Goal: Task Accomplishment & Management: Use online tool/utility

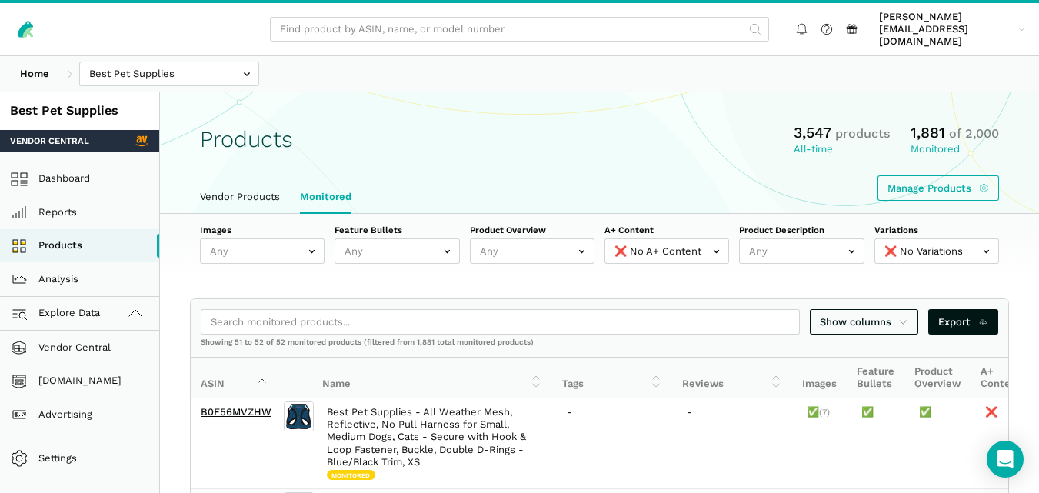
select select "false"
click at [101, 371] on link "[DOMAIN_NAME]" at bounding box center [79, 382] width 159 height 34
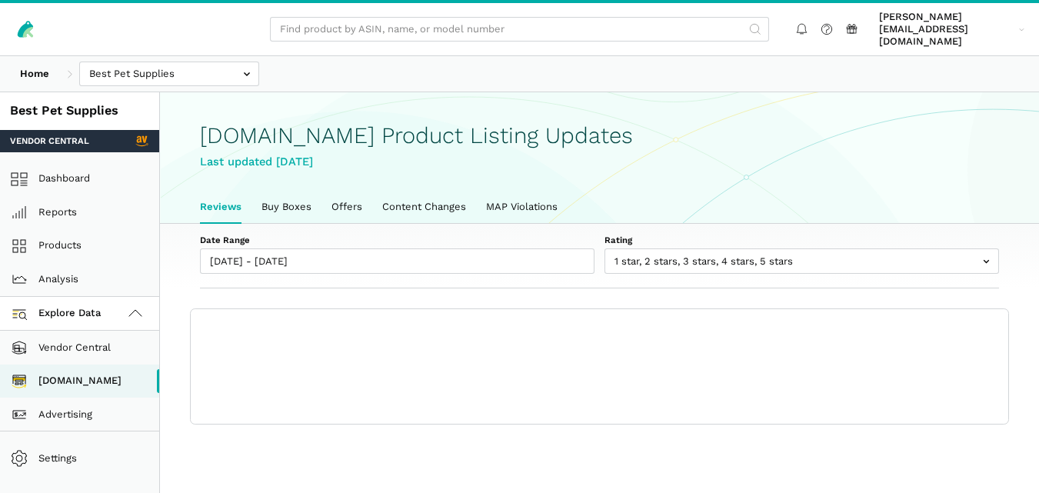
scroll to position [5, 0]
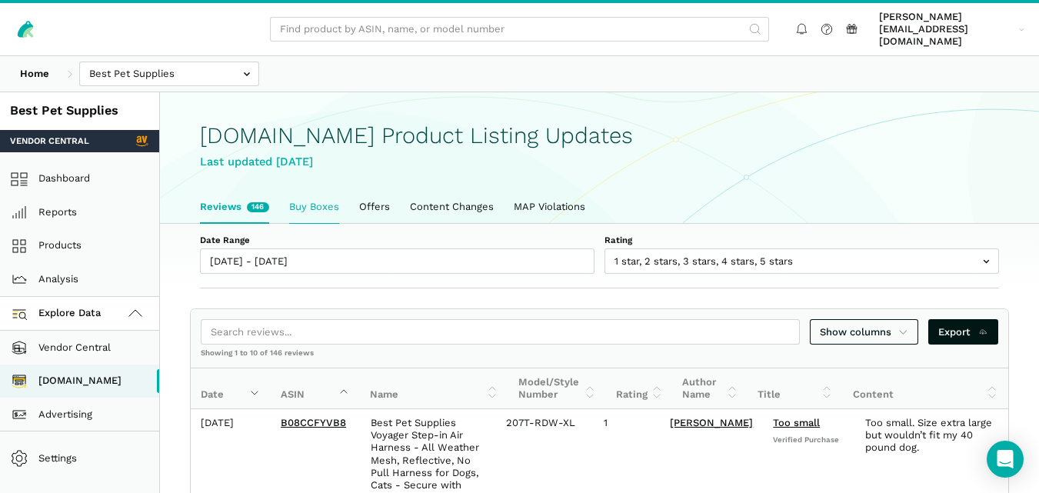
click at [325, 205] on link "Buy Boxes" at bounding box center [314, 207] width 70 height 32
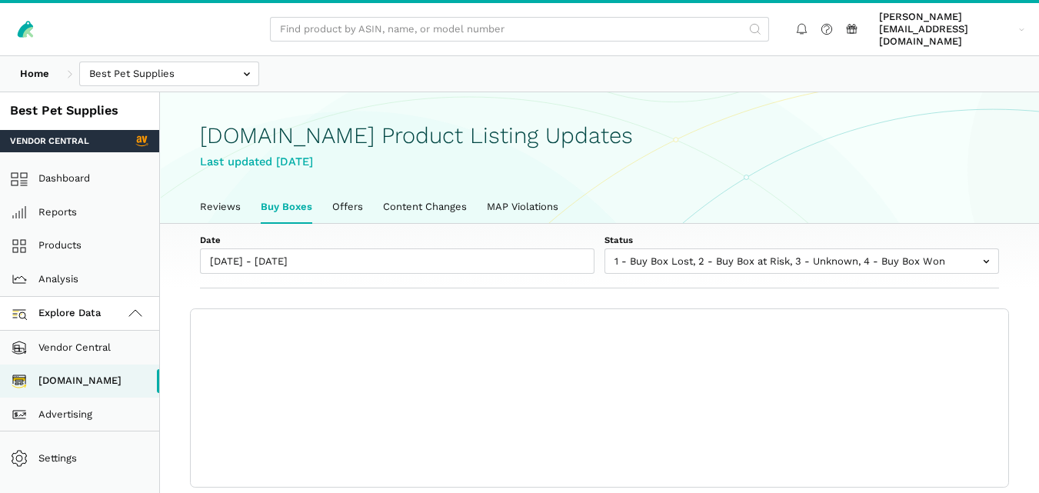
scroll to position [5, 0]
click at [480, 264] on div "Date 10/07/2025 - 10/13/2025 Status 1 - Buy Box Lost 2 - Buy Box at Risk 3 - Un…" at bounding box center [599, 256] width 879 height 65
click at [224, 195] on link "Reviews" at bounding box center [220, 207] width 61 height 32
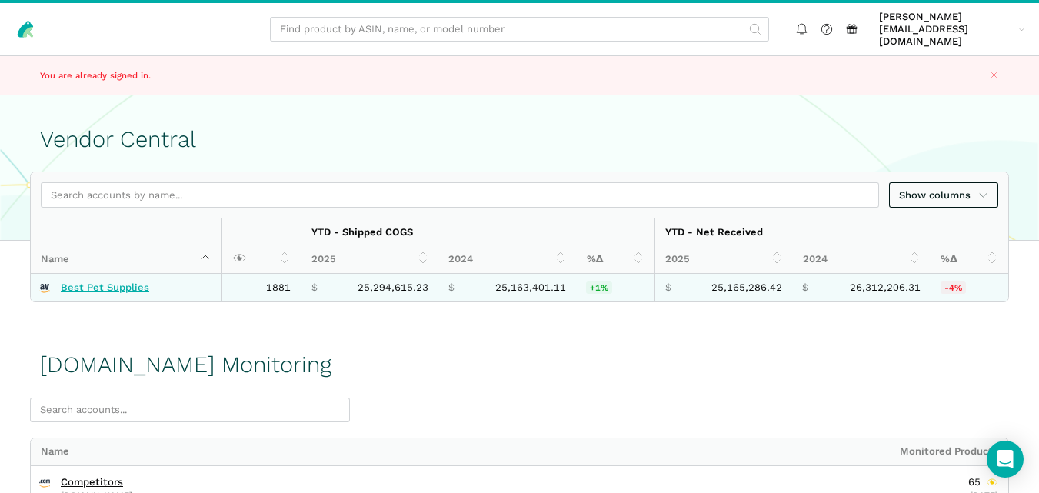
click at [132, 282] on link "Best Pet Supplies" at bounding box center [105, 288] width 88 height 12
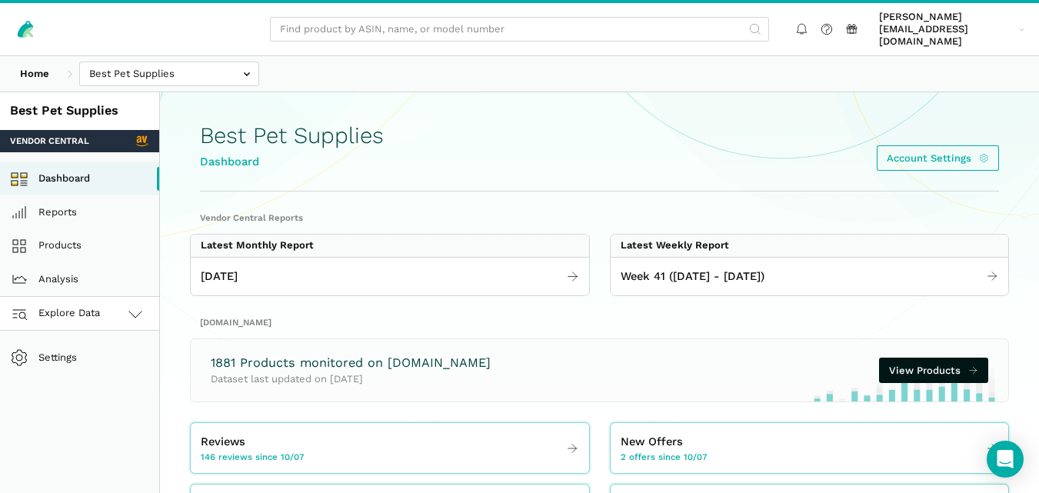
click at [122, 297] on link "Explore Data" at bounding box center [79, 314] width 159 height 34
click at [106, 369] on link "Amazon.com" at bounding box center [79, 382] width 159 height 34
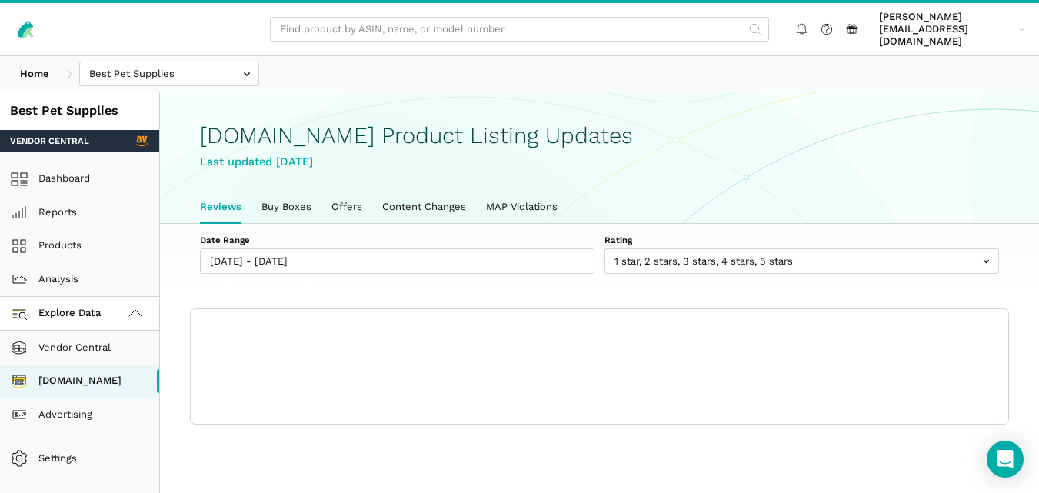
scroll to position [5, 0]
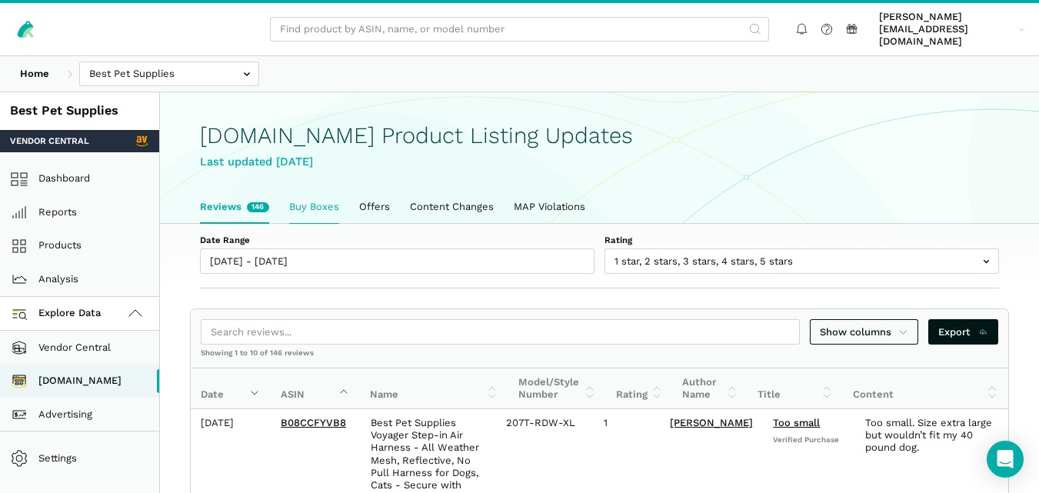
click at [329, 191] on link "Buy Boxes" at bounding box center [314, 207] width 70 height 32
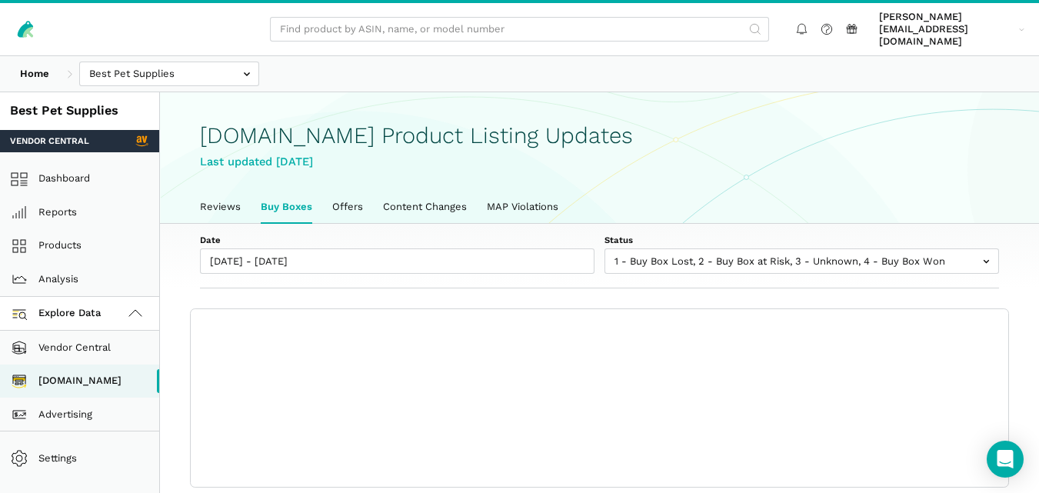
scroll to position [5, 0]
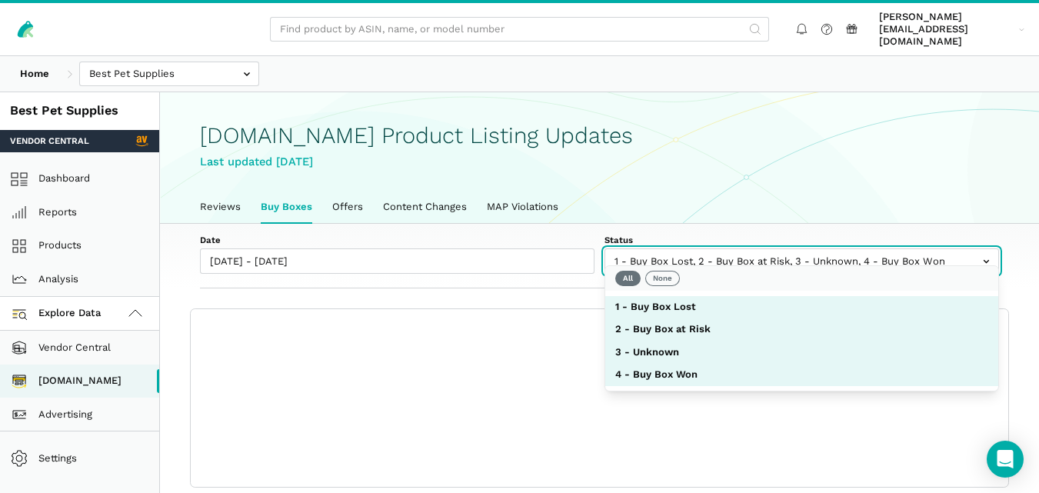
click at [710, 251] on input "text" at bounding box center [802, 261] width 395 height 25
click at [669, 277] on button "None" at bounding box center [663, 278] width 35 height 15
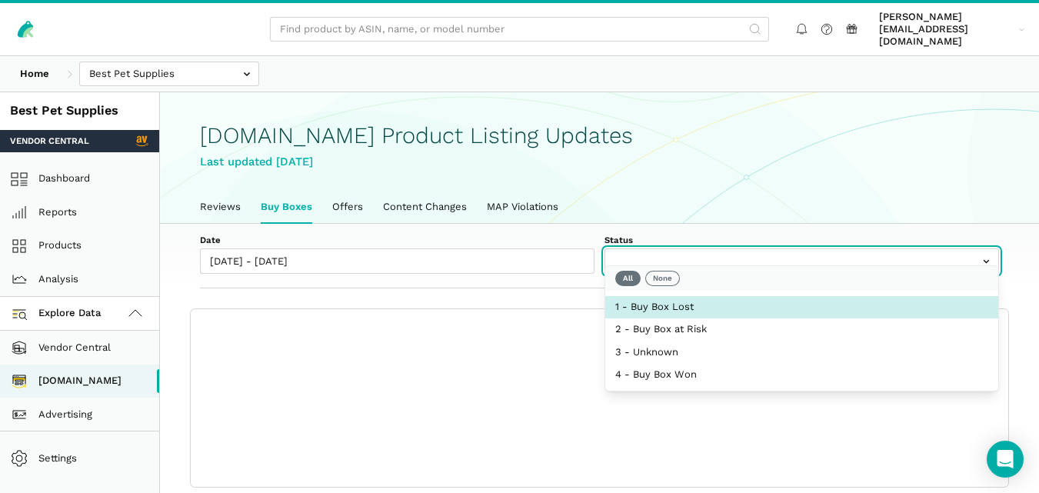
select select "1 - Buy Box Lost"
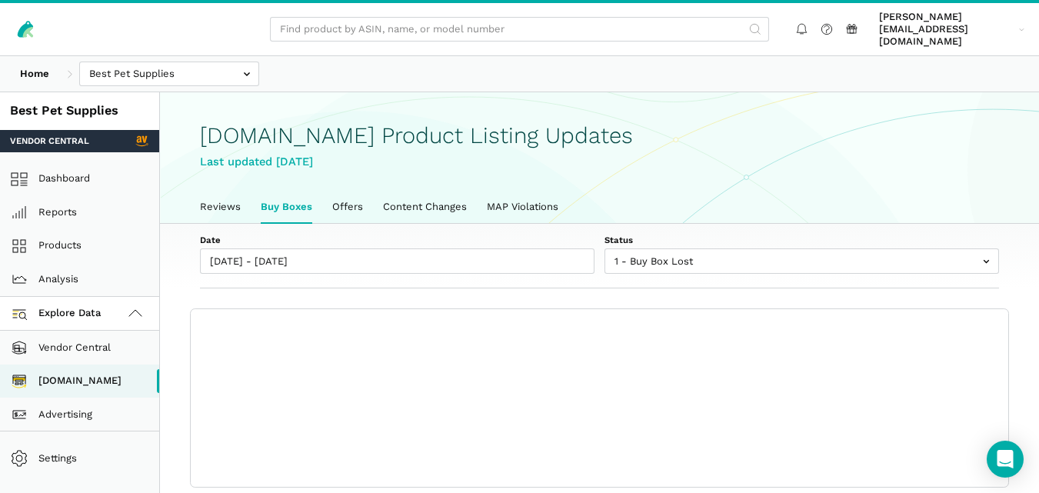
click at [591, 269] on div "Date 10/07/2025 - 10/13/2025 Status 1 - Buy Box Lost 2 - Buy Box at Risk 3 - Un…" at bounding box center [599, 256] width 879 height 65
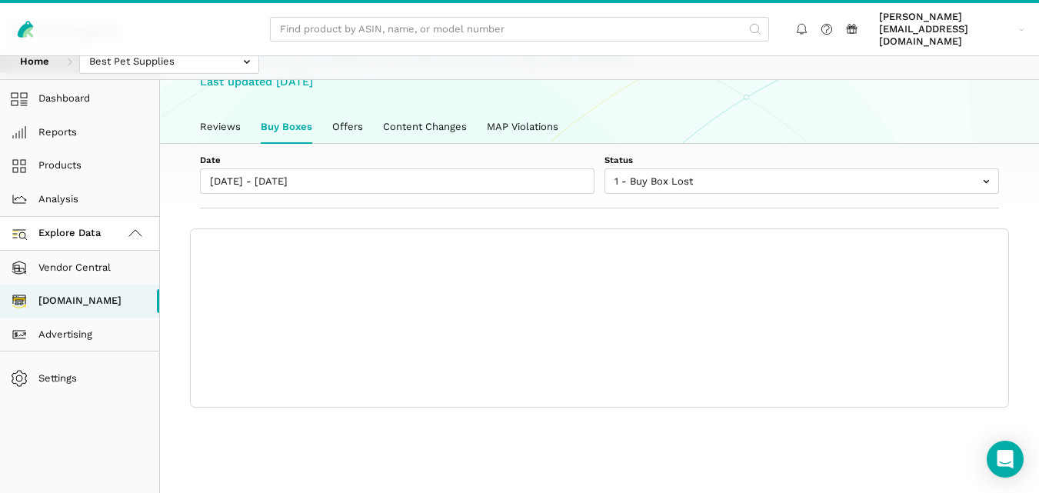
scroll to position [0, 0]
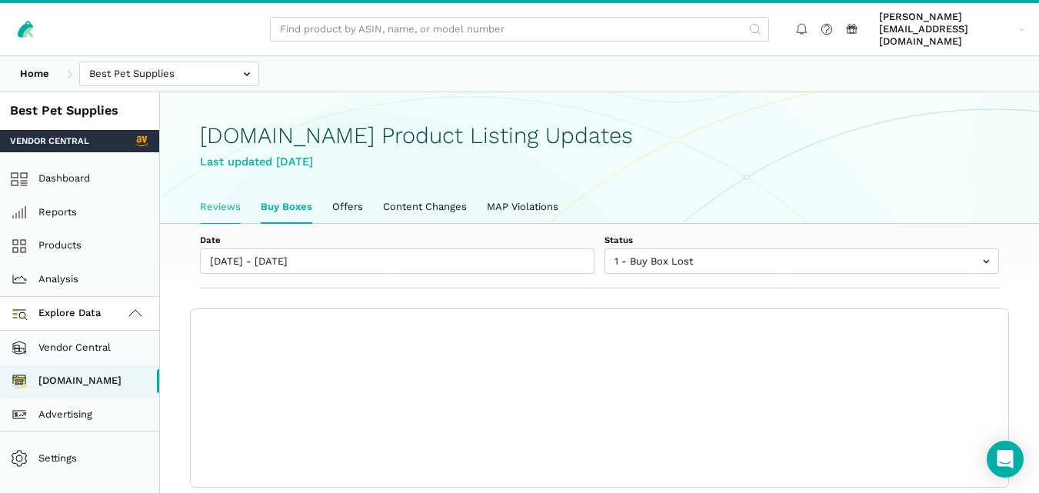
click at [237, 195] on link "Reviews" at bounding box center [220, 207] width 61 height 32
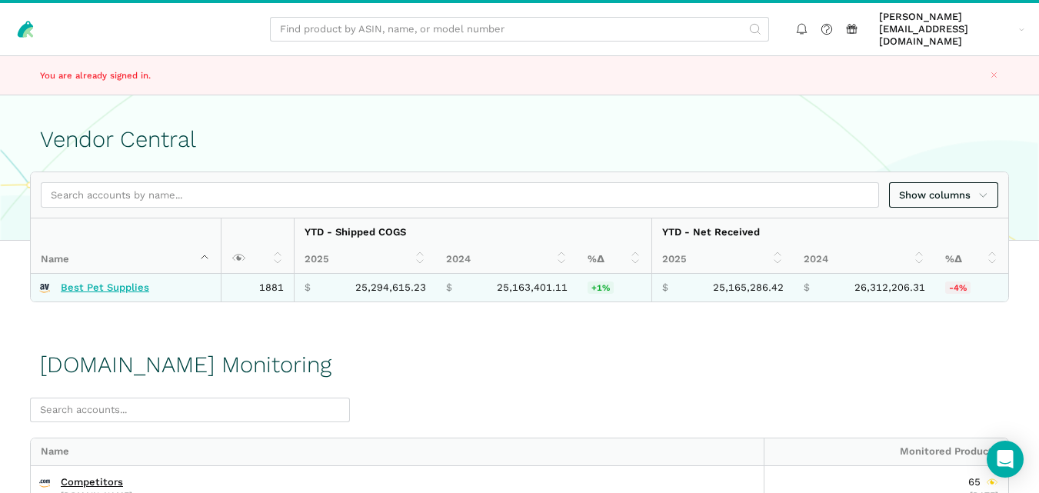
click at [106, 282] on link "Best Pet Supplies" at bounding box center [105, 288] width 88 height 12
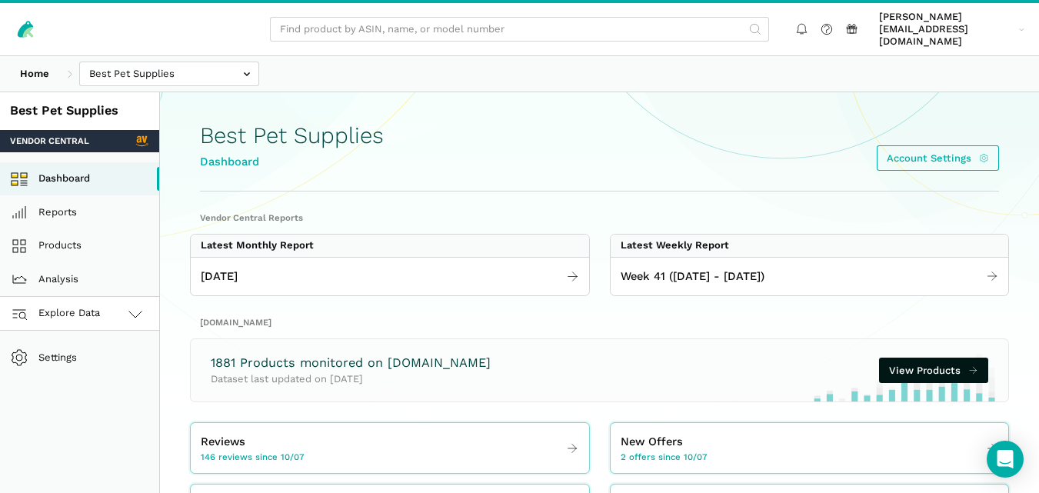
click at [106, 297] on link "Explore Data" at bounding box center [79, 314] width 159 height 34
click at [86, 365] on link "[DOMAIN_NAME]" at bounding box center [79, 382] width 159 height 34
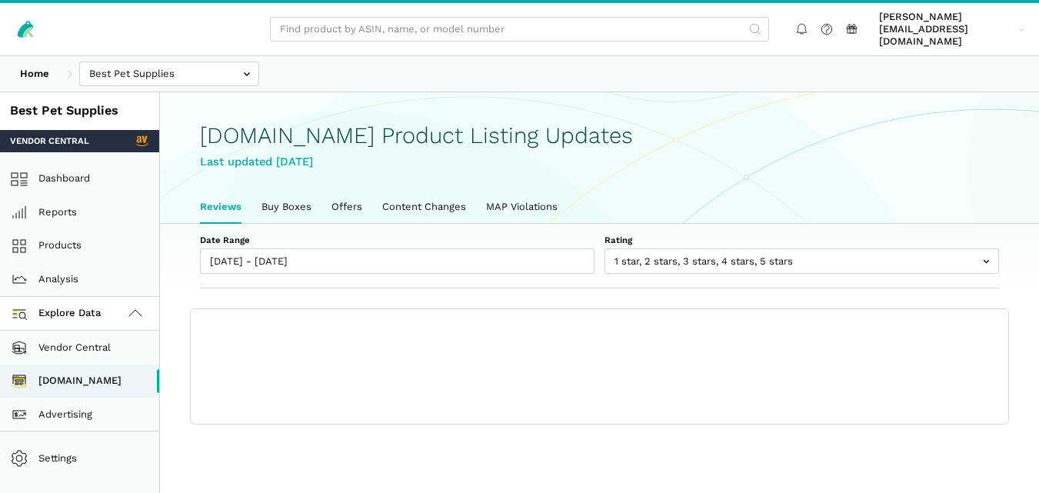
scroll to position [5, 0]
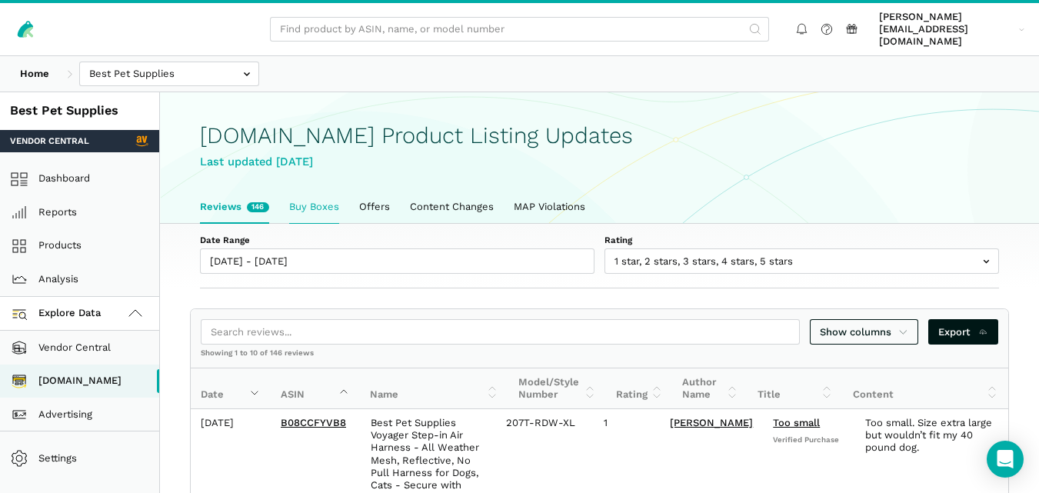
click at [305, 191] on link "Buy Boxes" at bounding box center [314, 207] width 70 height 32
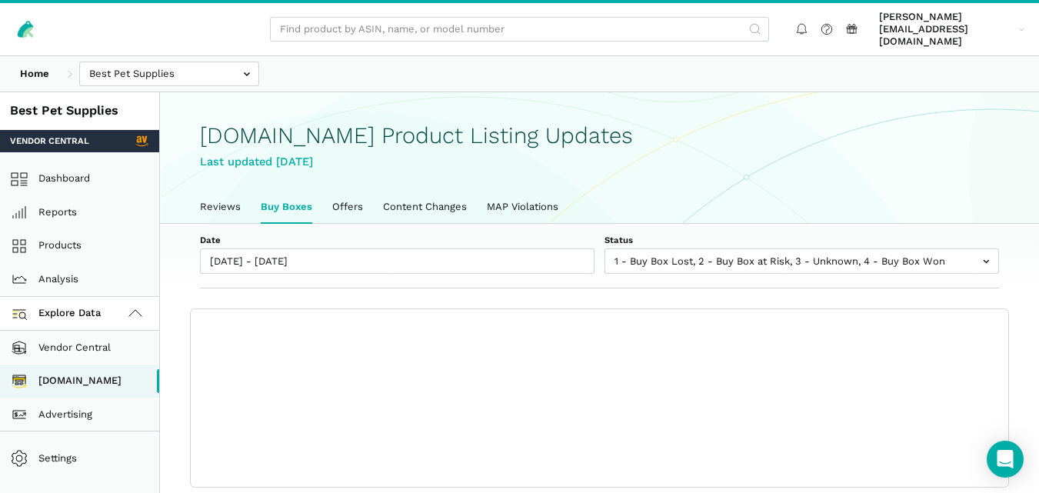
scroll to position [5, 0]
click at [842, 234] on label "Status" at bounding box center [802, 240] width 395 height 12
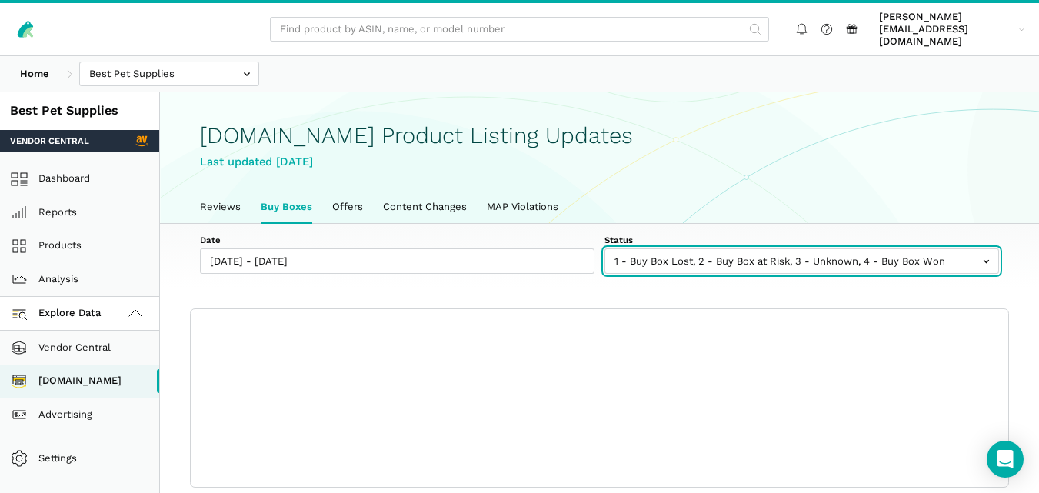
click at [842, 249] on select "1 - Buy Box Lost 2 - Buy Box at Risk 3 - Unknown 4 - Buy Box Won" at bounding box center [802, 254] width 395 height 10
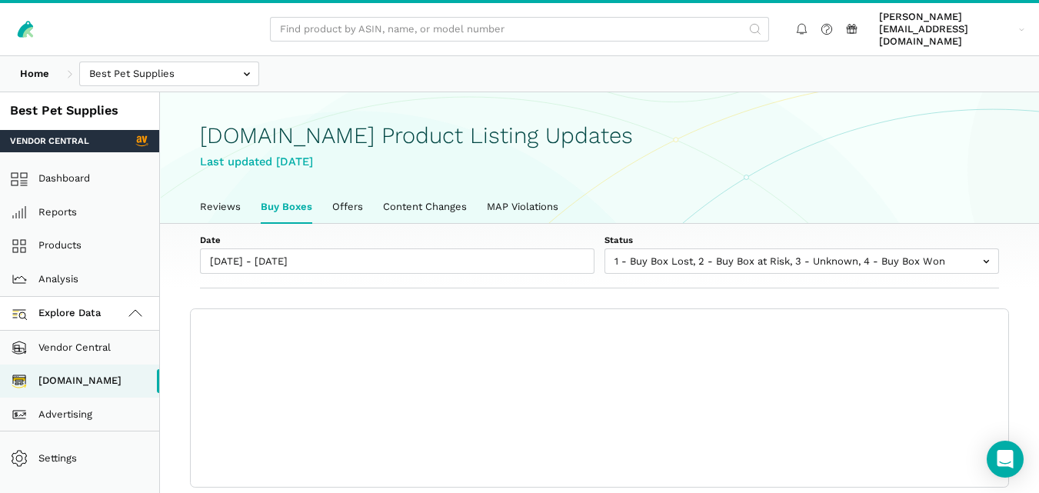
click at [530, 234] on label "Date" at bounding box center [397, 240] width 395 height 12
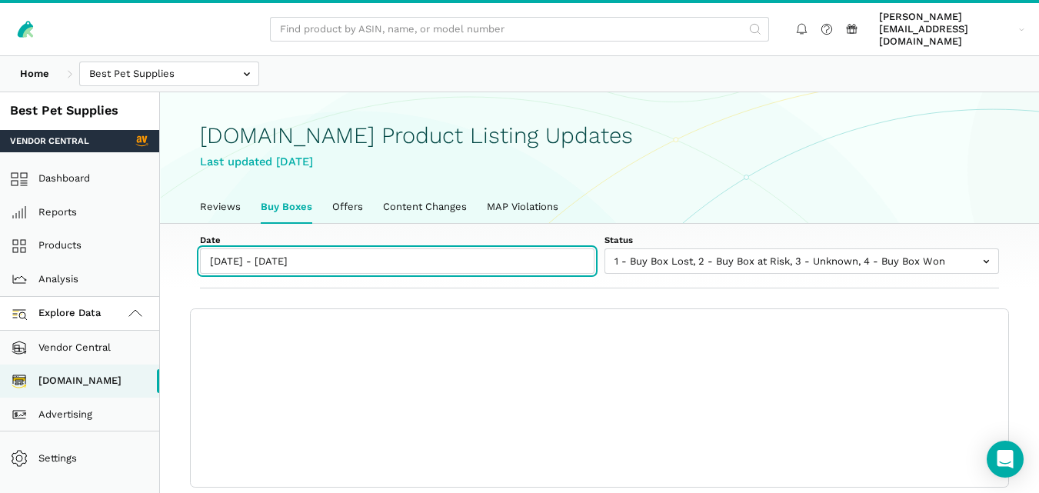
click at [530, 249] on input "[DATE] - [DATE]" at bounding box center [397, 261] width 395 height 25
type input "[DATE]"
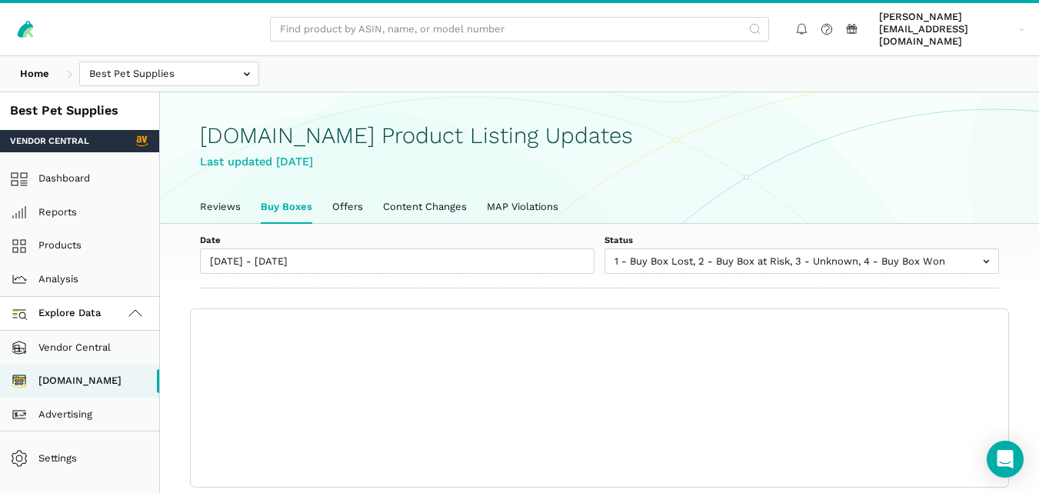
click at [487, 224] on div "Date 10/07/2025 - 10/13/2025 Status 1 - Buy Box Lost 2 - Buy Box at Risk 3 - Un…" at bounding box center [599, 256] width 879 height 65
click at [691, 224] on div "Date 10/07/2025 - 10/13/2025 Status 1 - Buy Box Lost 2 - Buy Box at Risk 3 - Un…" at bounding box center [599, 256] width 879 height 65
click at [339, 234] on label "Date" at bounding box center [397, 240] width 395 height 12
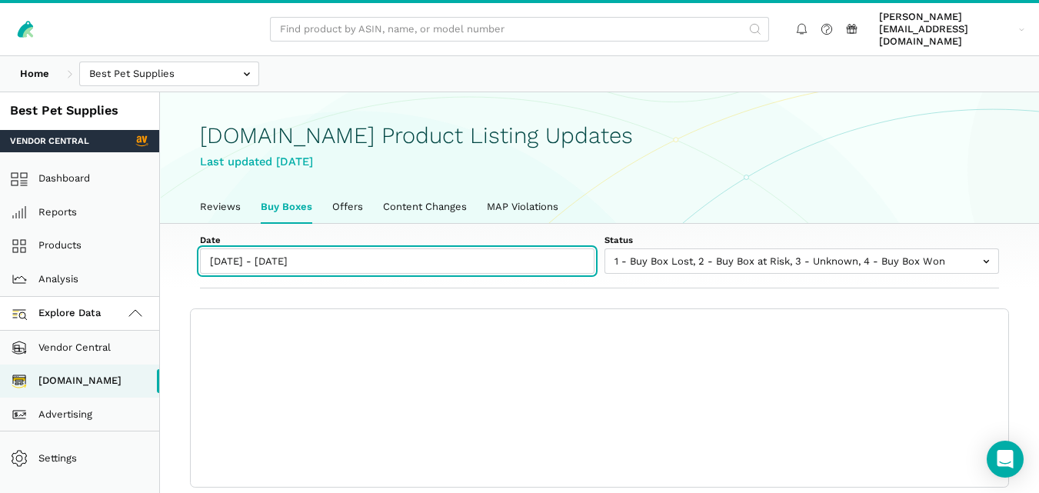
click at [339, 249] on input "[DATE] - [DATE]" at bounding box center [397, 261] width 395 height 25
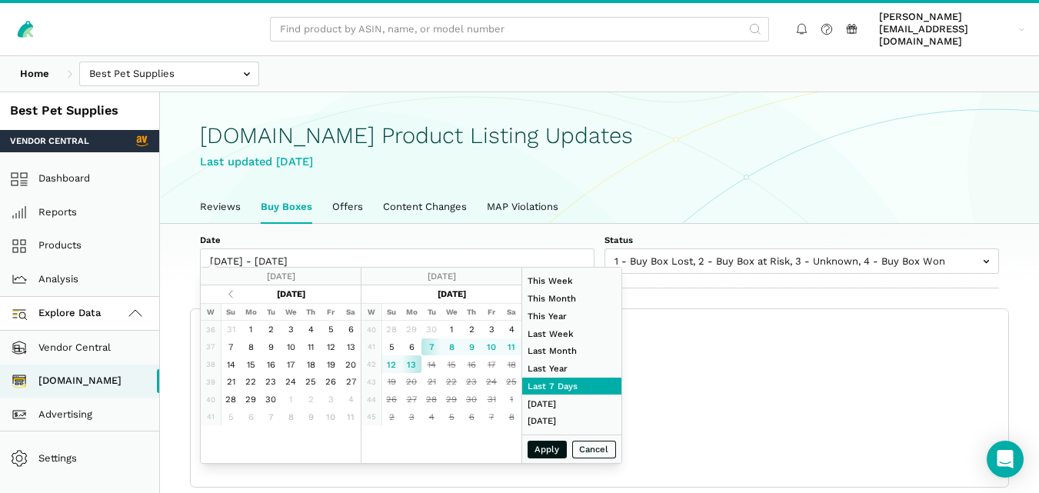
click at [440, 234] on label "Date" at bounding box center [397, 240] width 395 height 12
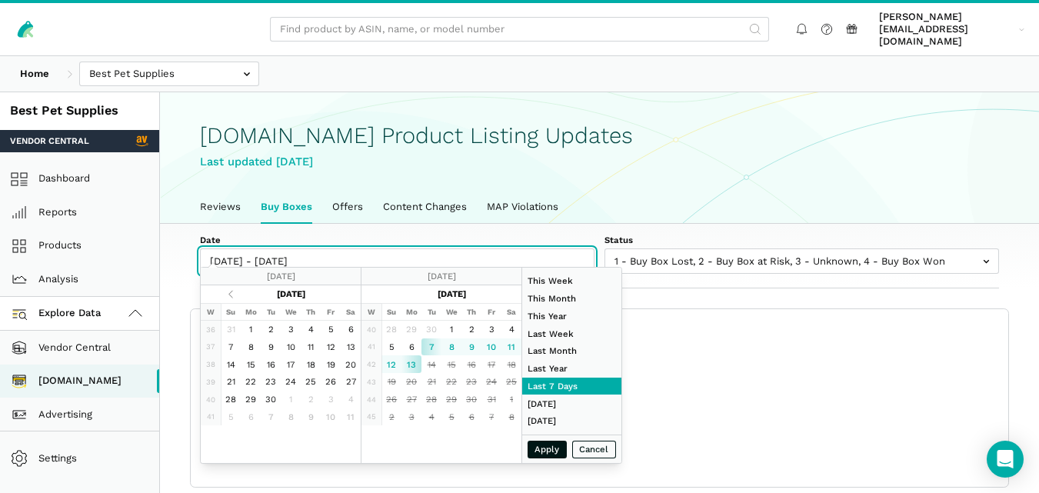
click at [440, 249] on input "[DATE] - [DATE]" at bounding box center [397, 261] width 395 height 25
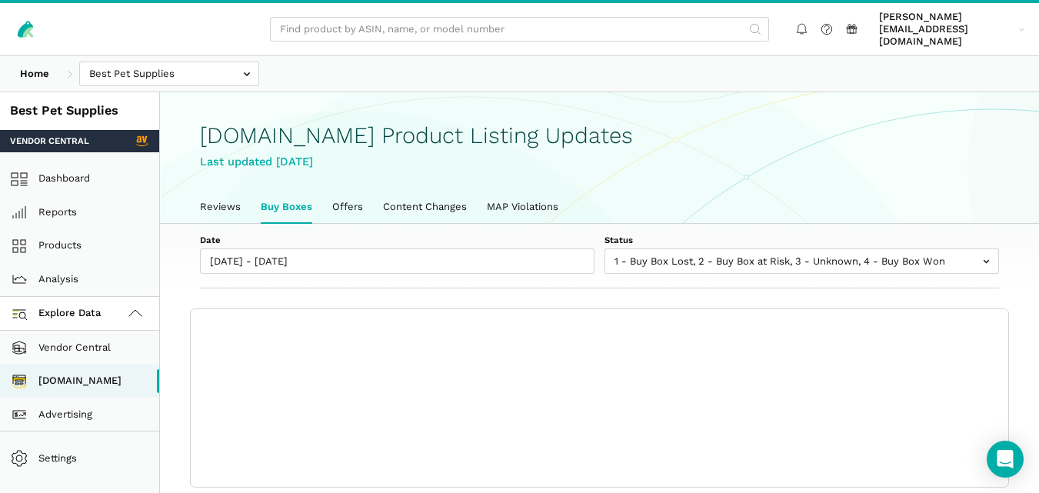
click at [670, 224] on div "Date 10/07/2025 - 10/13/2025 Status 1 - Buy Box Lost 2 - Buy Box at Risk 3 - Un…" at bounding box center [599, 256] width 879 height 65
click at [547, 224] on div "Date 10/07/2025 - 10/13/2025 Status 1 - Buy Box Lost 2 - Buy Box at Risk 3 - Un…" at bounding box center [599, 256] width 879 height 65
click at [709, 234] on label "Status" at bounding box center [802, 240] width 395 height 12
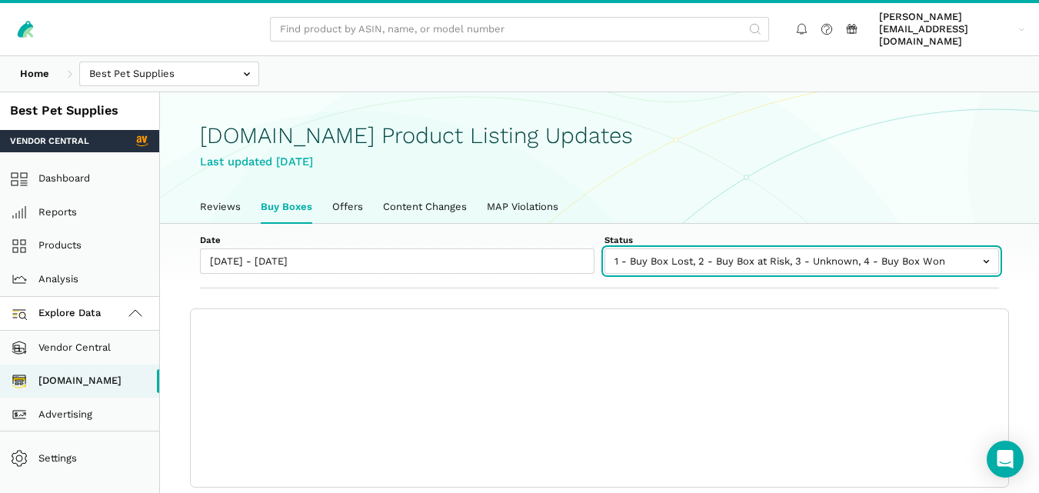
click at [709, 249] on select "1 - Buy Box Lost 2 - Buy Box at Risk 3 - Unknown 4 - Buy Box Won" at bounding box center [802, 254] width 395 height 10
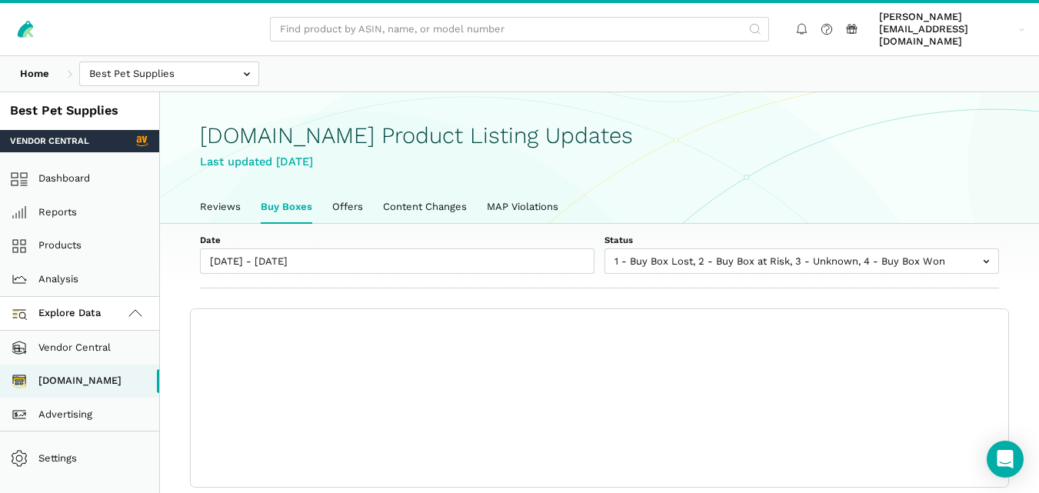
click at [709, 234] on label "Status" at bounding box center [802, 240] width 395 height 12
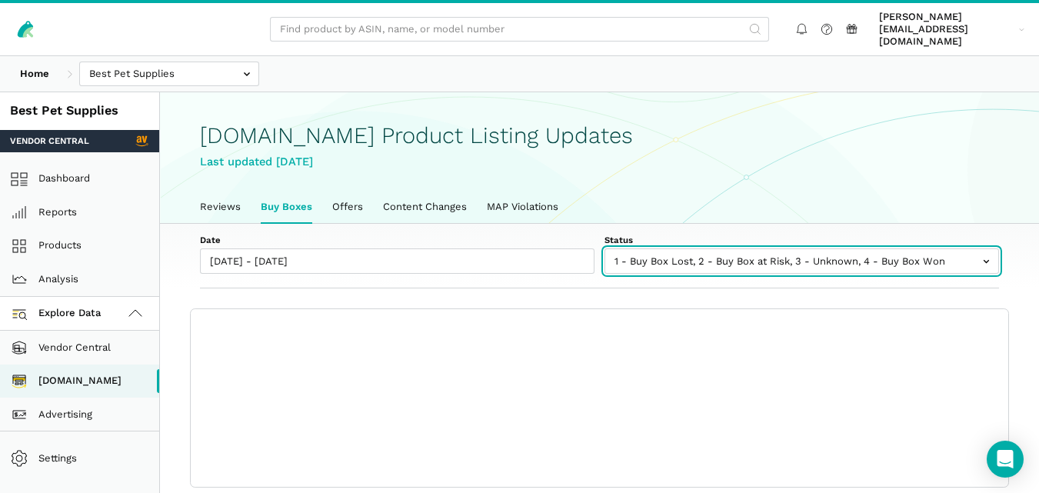
click at [709, 249] on select "1 - Buy Box Lost 2 - Buy Box at Risk 3 - Unknown 4 - Buy Box Won" at bounding box center [802, 254] width 395 height 10
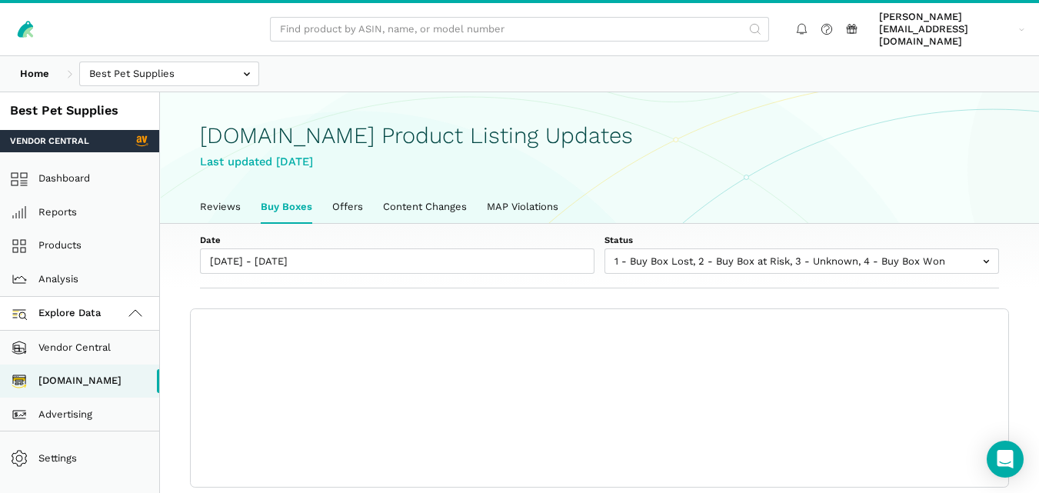
click at [519, 234] on label "Date" at bounding box center [397, 240] width 395 height 12
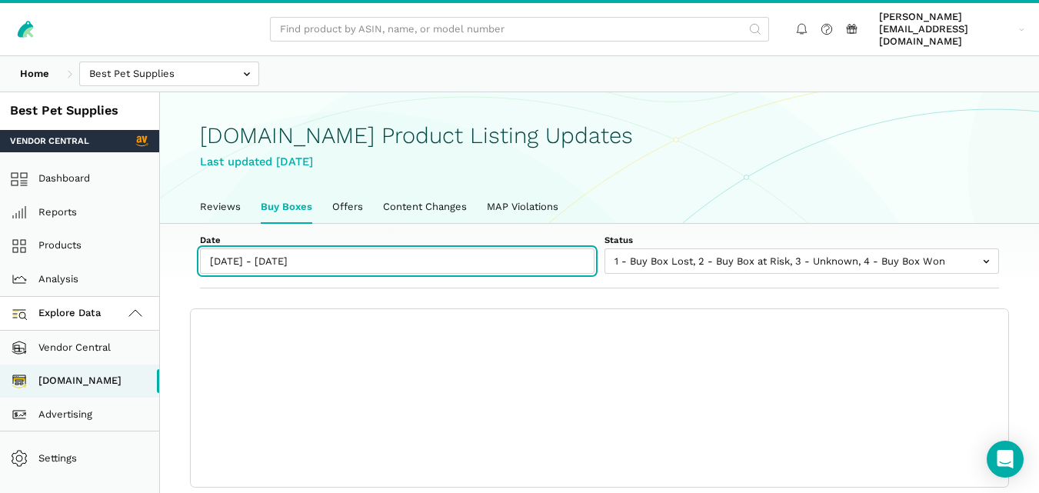
click at [519, 249] on input "[DATE] - [DATE]" at bounding box center [397, 261] width 395 height 25
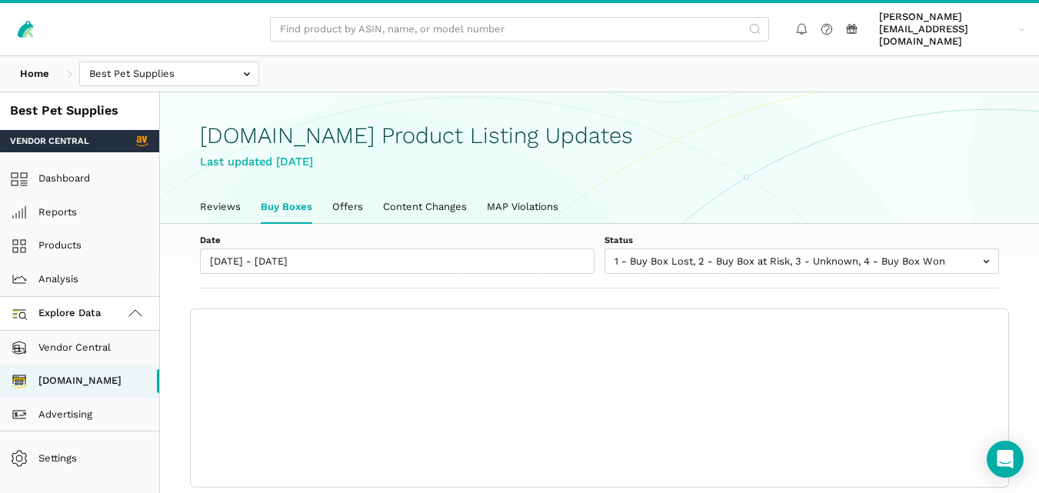
click at [529, 224] on div "Date 10/07/2025 - 10/13/2025 Status 1 - Buy Box Lost 2 - Buy Box at Risk 3 - Un…" at bounding box center [599, 256] width 879 height 65
click at [103, 375] on link "[DOMAIN_NAME]" at bounding box center [79, 382] width 159 height 34
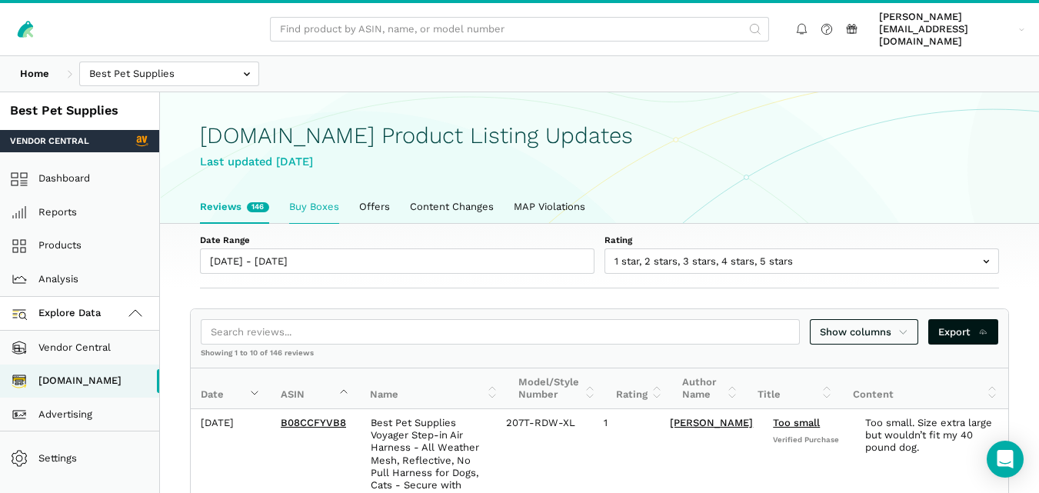
click at [315, 191] on link "Buy Boxes" at bounding box center [314, 207] width 70 height 32
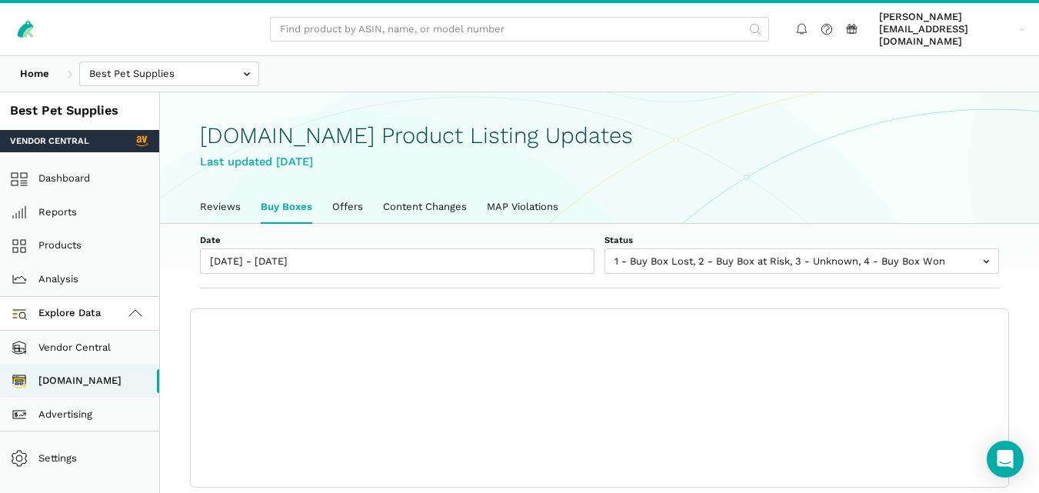
scroll to position [5, 0]
click at [776, 38] on div "[PERSON_NAME][EMAIL_ADDRESS][DOMAIN_NAME] charlie@...[DOMAIN_NAME] Settings Log…" at bounding box center [519, 29] width 1039 height 52
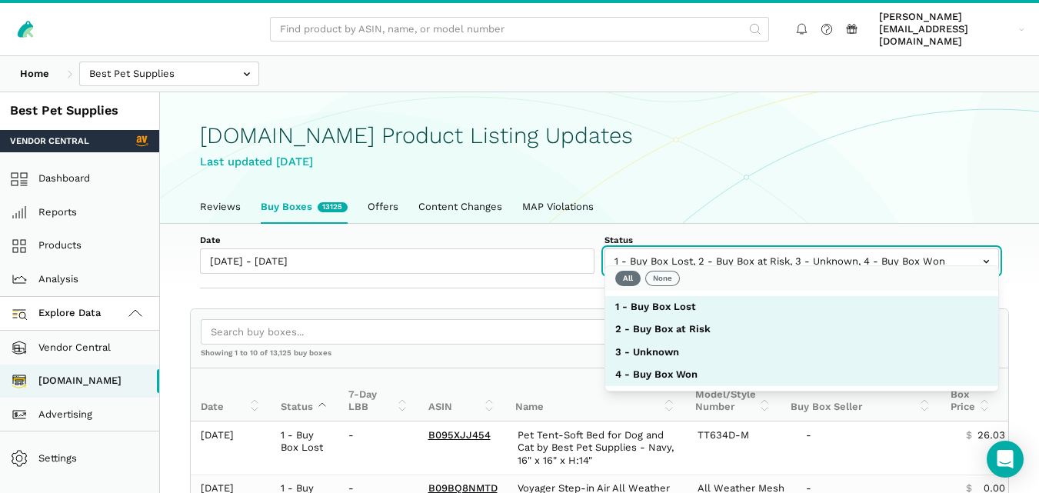
click at [760, 257] on input "text" at bounding box center [802, 261] width 395 height 25
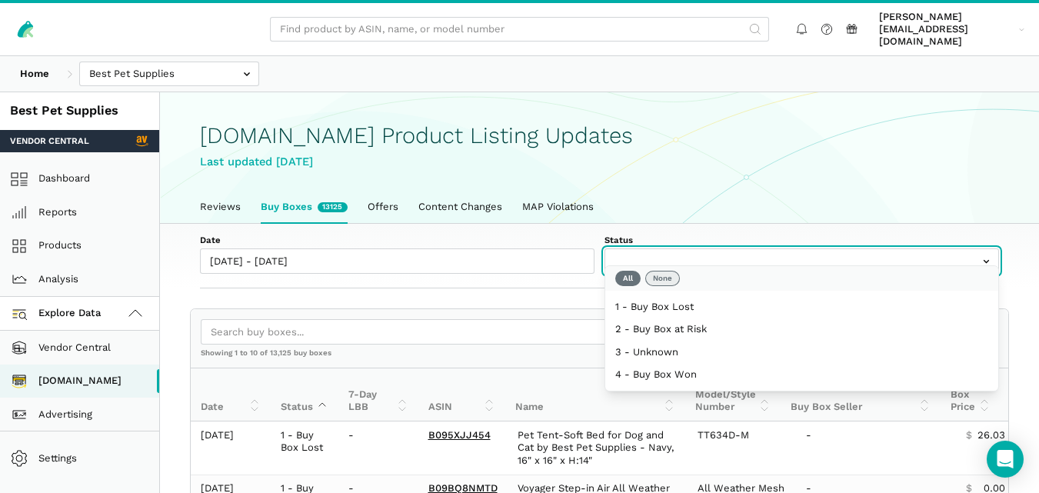
click at [659, 272] on button "None" at bounding box center [663, 278] width 35 height 15
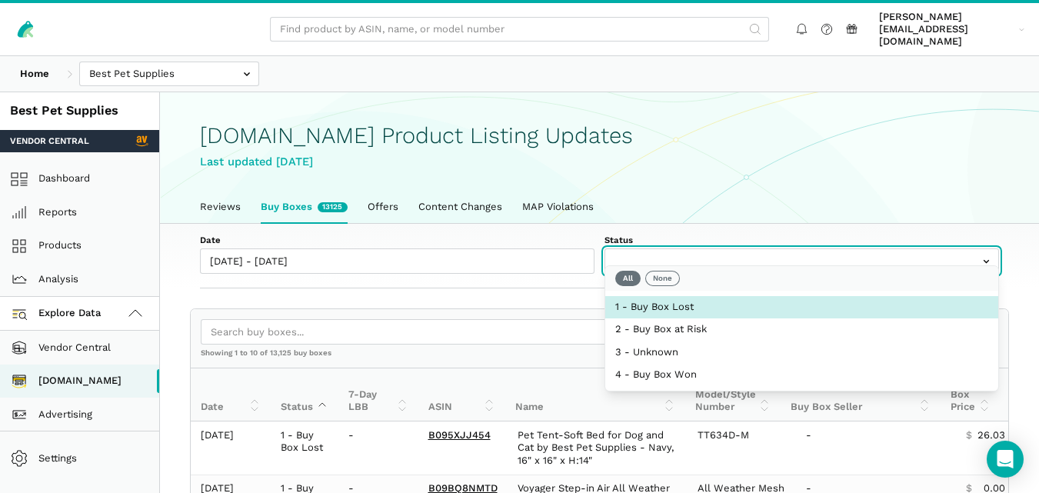
select select "1 - Buy Box Lost"
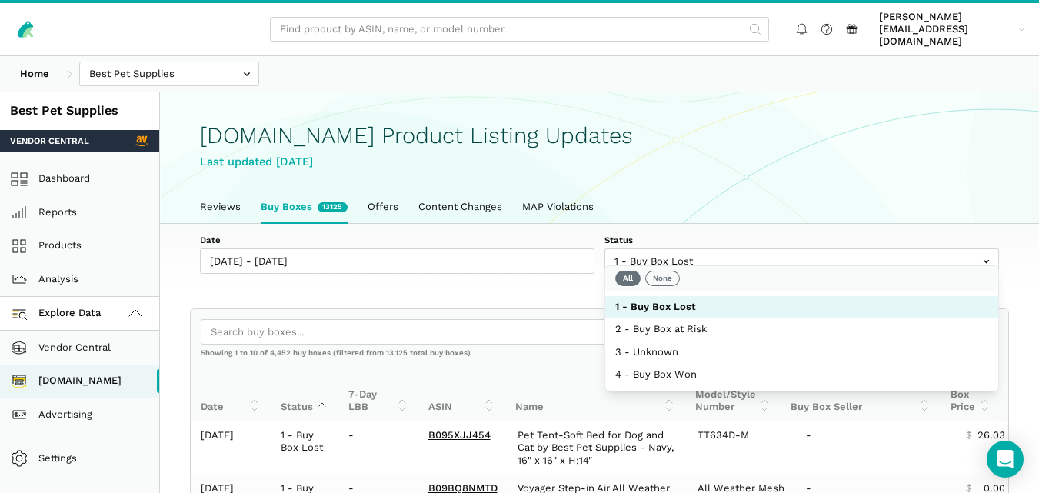
click at [452, 269] on div "Date 10/07/2025 - 10/13/2025 Status 1 - Buy Box Lost 2 - Buy Box at Risk 3 - Un…" at bounding box center [599, 256] width 879 height 65
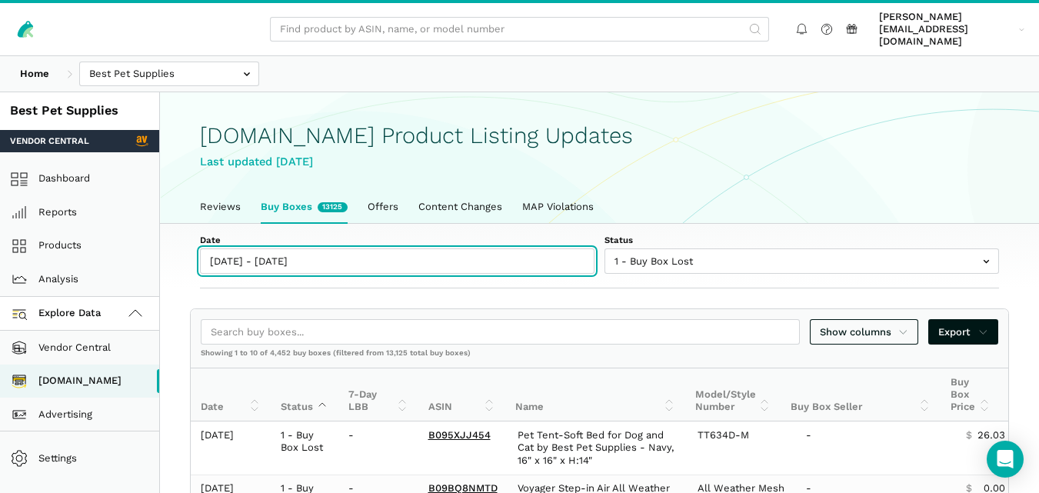
type input "[DATE]"
click at [288, 258] on input "[DATE] - [DATE]" at bounding box center [397, 261] width 395 height 25
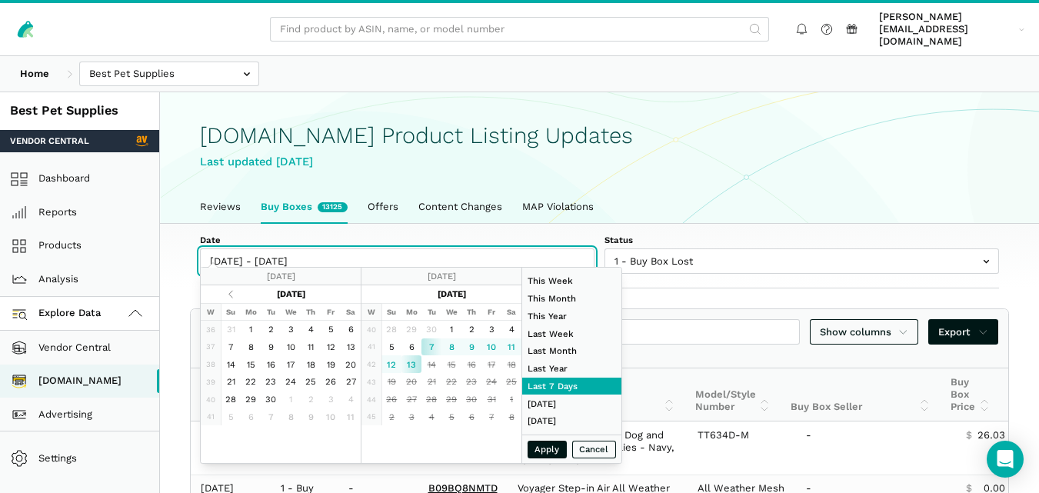
type input "[DATE]"
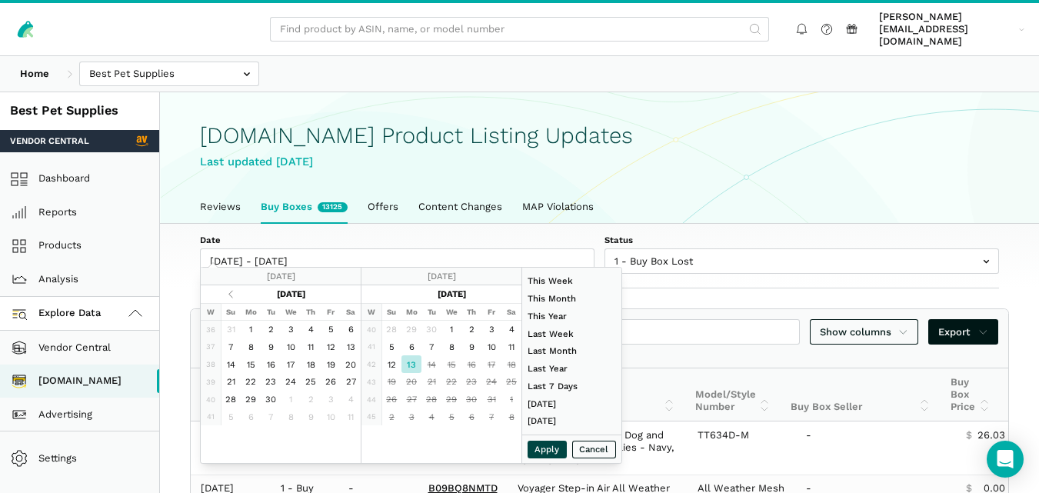
click at [546, 451] on button "Apply" at bounding box center [548, 450] width 40 height 18
type input "[DATE] - [DATE]"
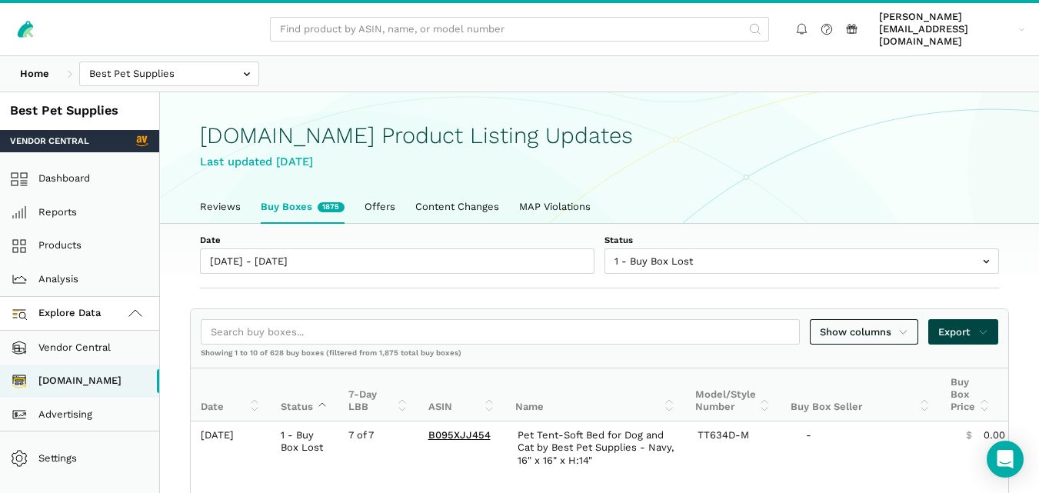
click at [972, 325] on span "Export" at bounding box center [964, 332] width 50 height 15
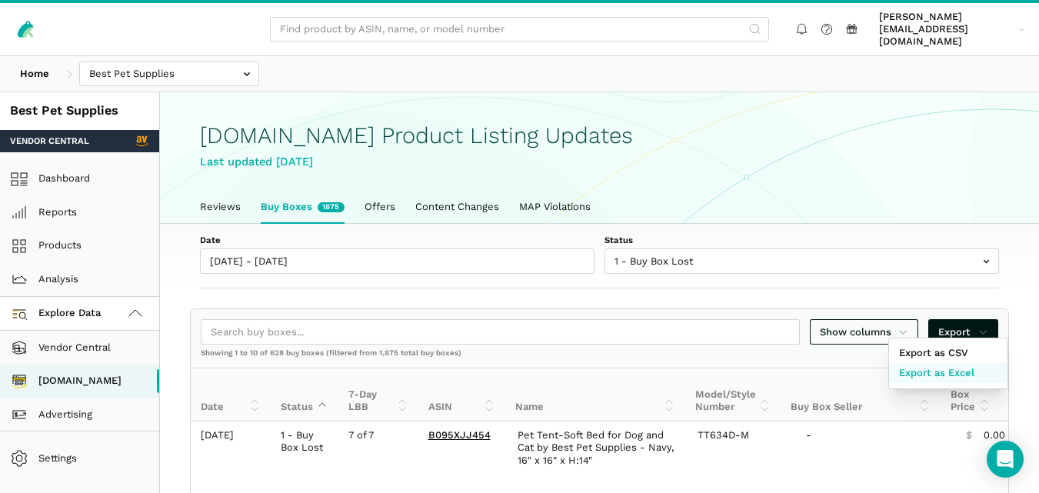
click at [945, 373] on span "Export as Excel" at bounding box center [936, 372] width 75 height 15
click at [222, 193] on div at bounding box center [519, 246] width 1039 height 493
click at [222, 193] on link "Reviews" at bounding box center [220, 207] width 61 height 32
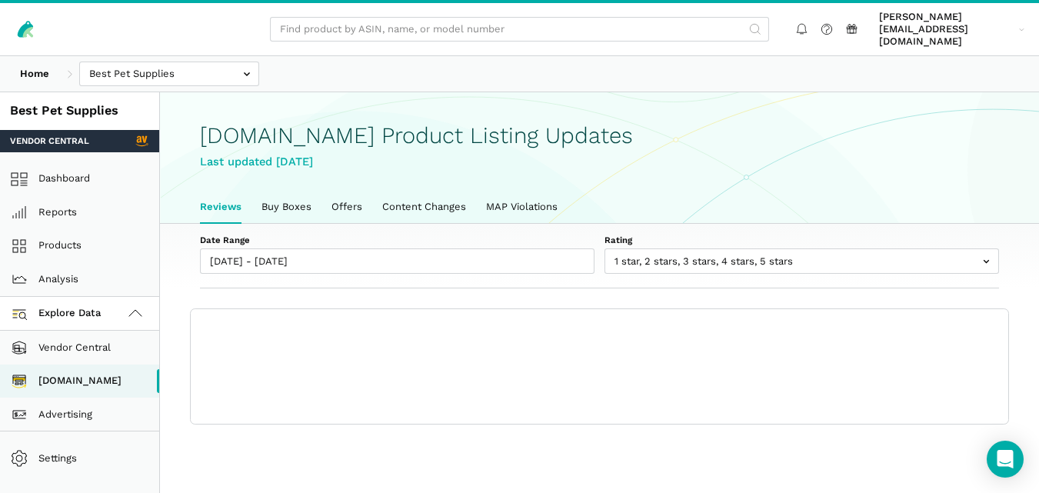
scroll to position [5, 0]
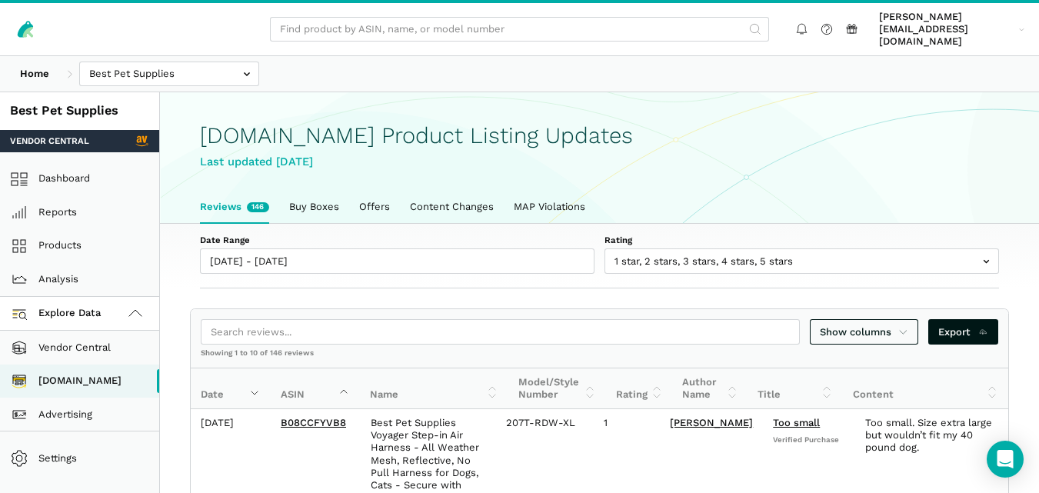
click at [293, 191] on link "Buy Boxes" at bounding box center [314, 207] width 70 height 32
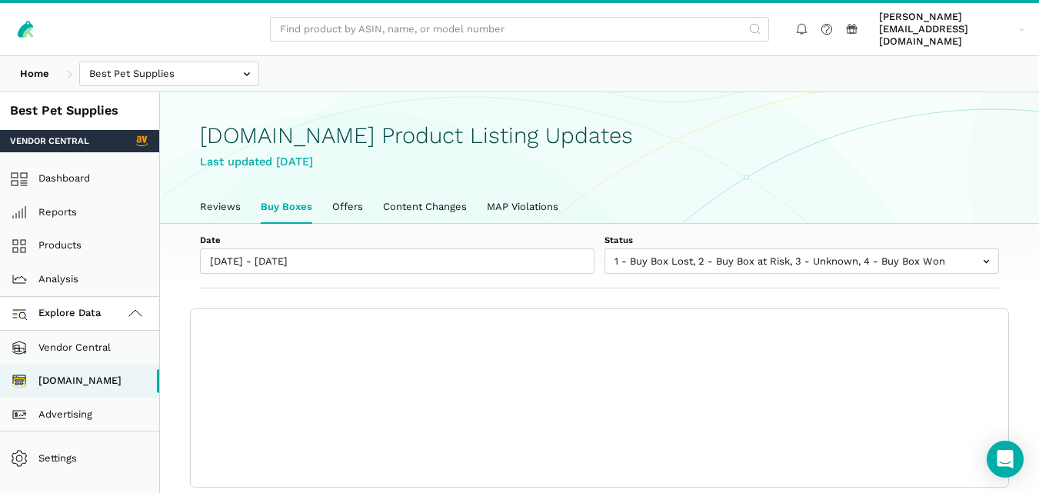
scroll to position [5, 0]
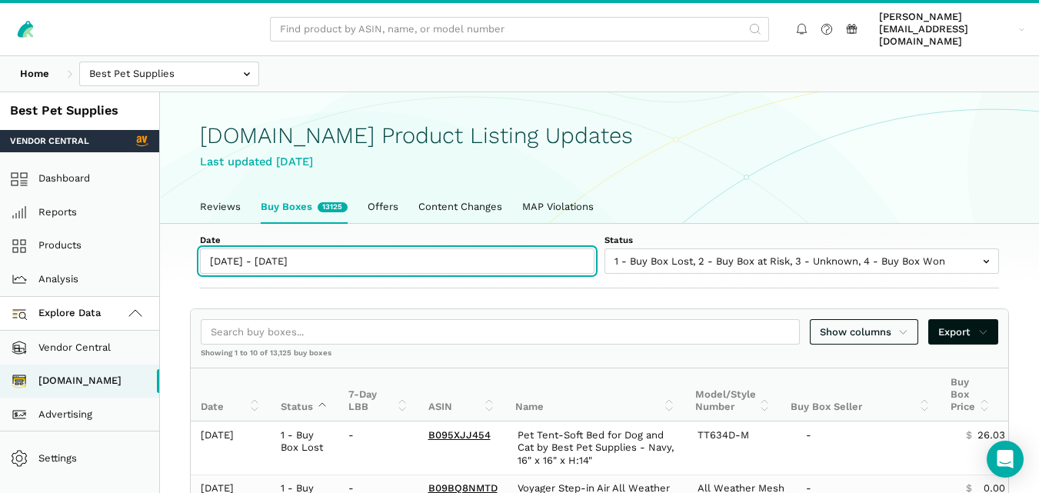
type input "[DATE]"
click at [298, 249] on input "[DATE] - [DATE]" at bounding box center [397, 261] width 395 height 25
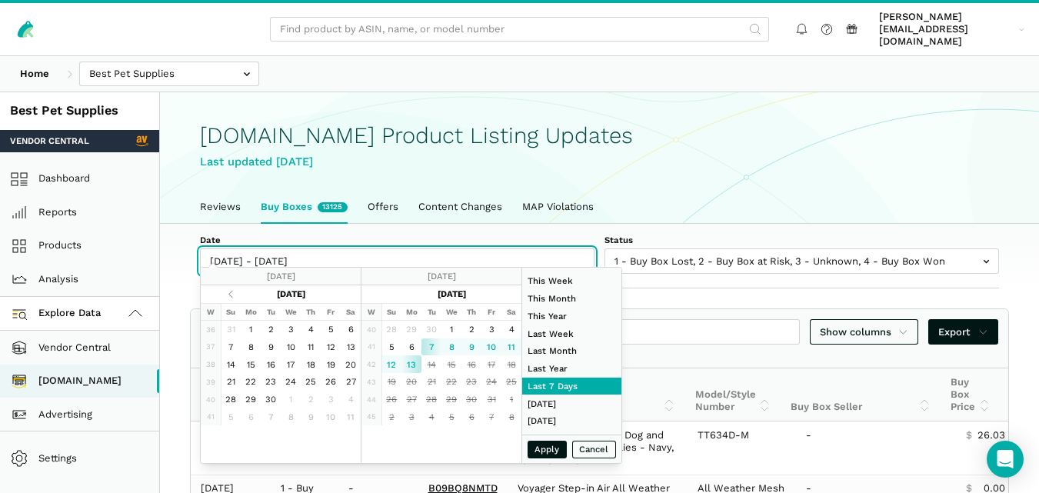
type input "[DATE]"
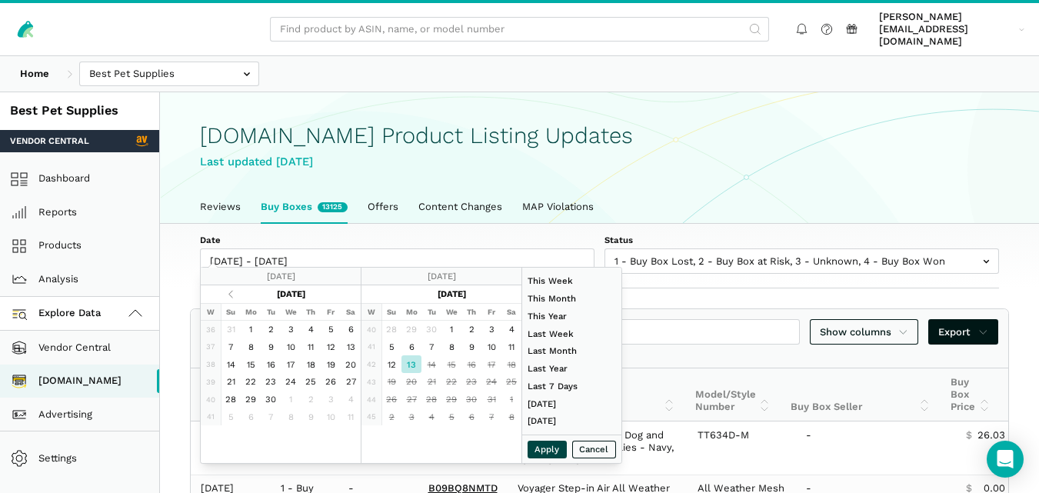
click at [554, 455] on button "Apply" at bounding box center [548, 450] width 40 height 18
type input "[DATE] - [DATE]"
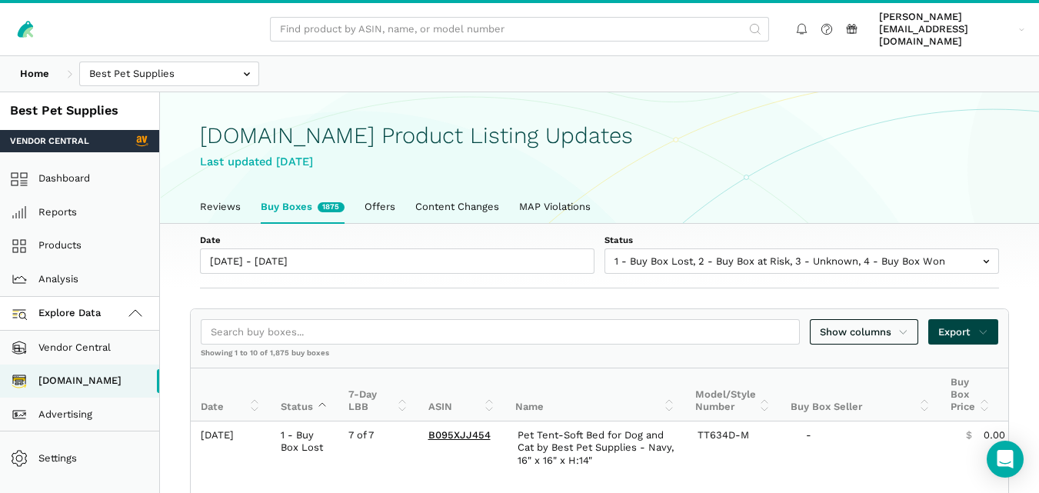
click at [959, 319] on link "Export" at bounding box center [964, 331] width 70 height 25
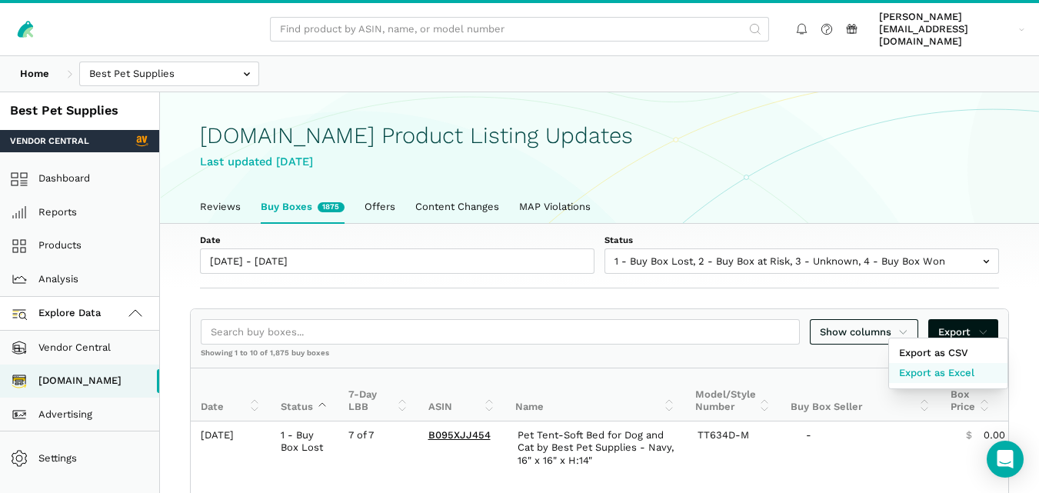
click at [953, 371] on span "Export as Excel" at bounding box center [936, 372] width 75 height 15
